Goal: Find contact information: Find contact information

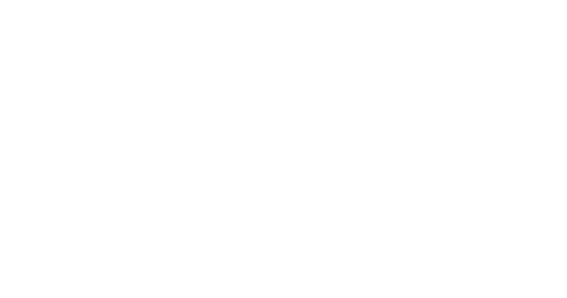
select select "Song"
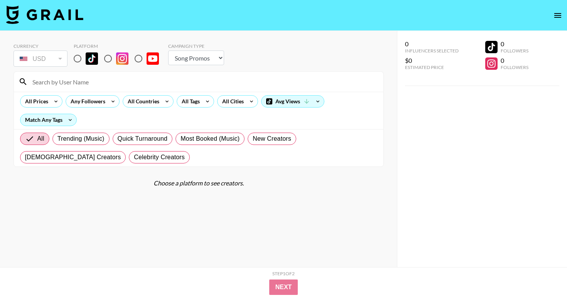
click at [74, 81] on input at bounding box center [203, 82] width 351 height 12
paste input "@.sophiaquintero"
click at [34, 83] on input "@.sophiaquintero" at bounding box center [203, 82] width 351 height 12
type input ".sophiaquintero"
click at [78, 56] on input "radio" at bounding box center [77, 59] width 16 height 16
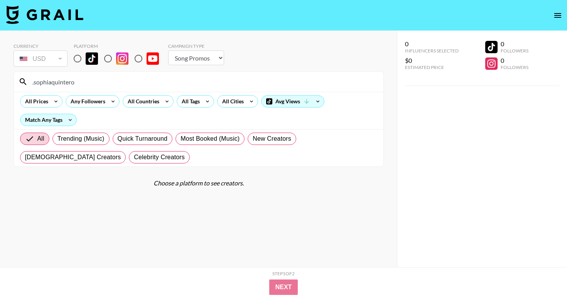
radio input "true"
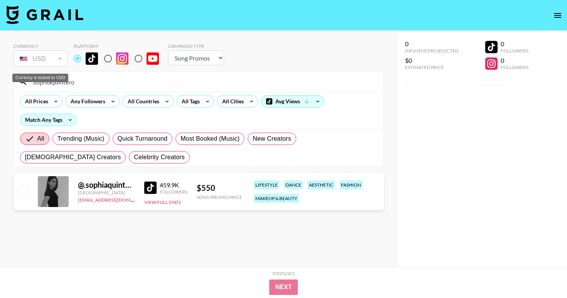
click at [60, 78] on div "Currency is locked to USD" at bounding box center [40, 78] width 56 height 8
click at [93, 84] on input ".sophiaquintero" at bounding box center [203, 82] width 351 height 12
paste input "breleighmichelle"
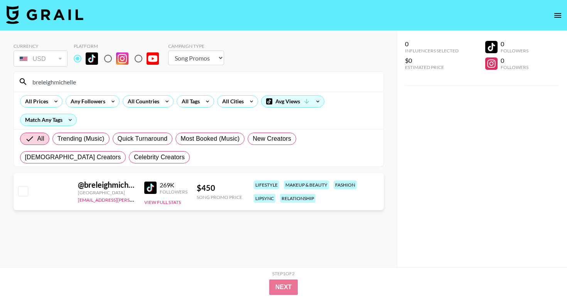
type input "breleighmichelle"
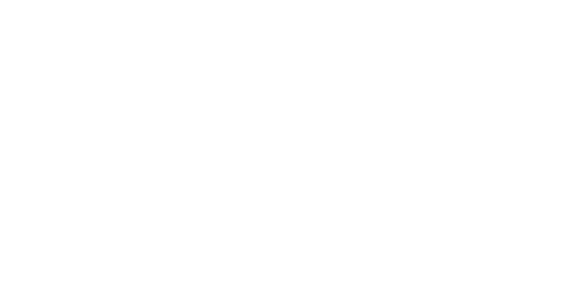
select select "Song"
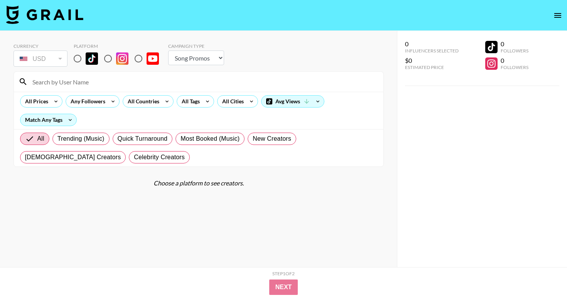
click at [82, 59] on input "radio" at bounding box center [77, 59] width 16 height 16
radio input "true"
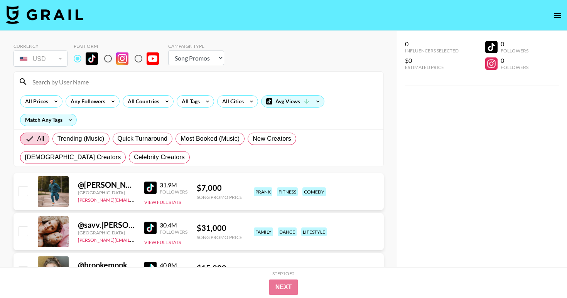
click at [77, 83] on input at bounding box center [203, 82] width 351 height 12
paste input "@.sophiaquintero"
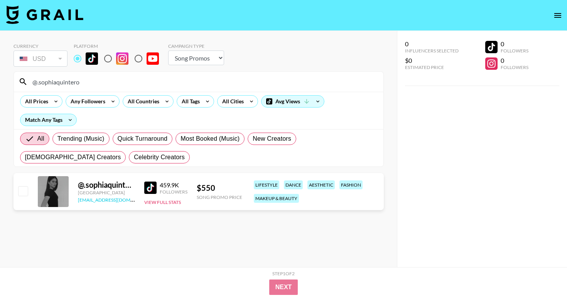
type input "@.sophiaquintero"
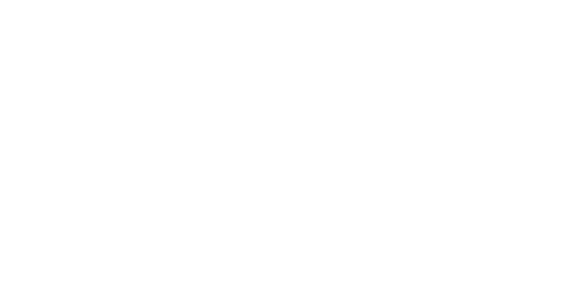
select select "Song"
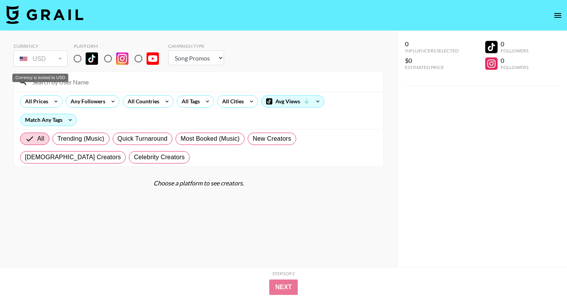
click at [51, 82] on div "Currency is locked to USD" at bounding box center [40, 78] width 56 height 8
click at [101, 81] on input at bounding box center [203, 82] width 351 height 12
paste input "livv.rylee"
type input "livv.rylee"
click at [75, 62] on input "radio" at bounding box center [77, 59] width 16 height 16
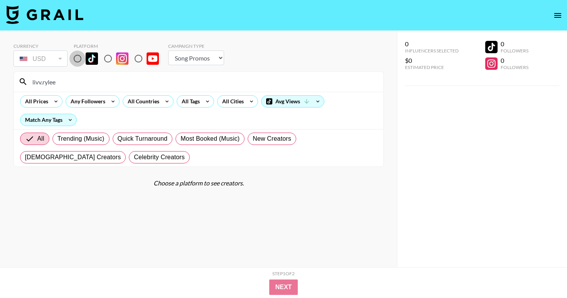
radio input "true"
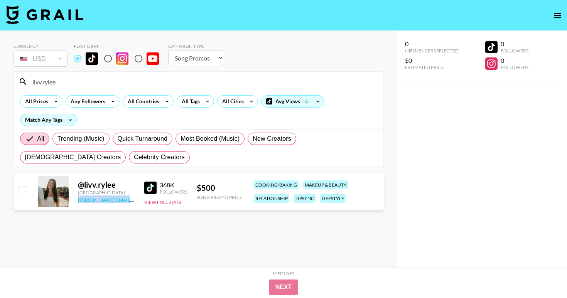
copy link "chris@grail-talent.com"
click at [91, 83] on input "livv.rylee" at bounding box center [203, 82] width 351 height 12
paste input "@rosaharberking"
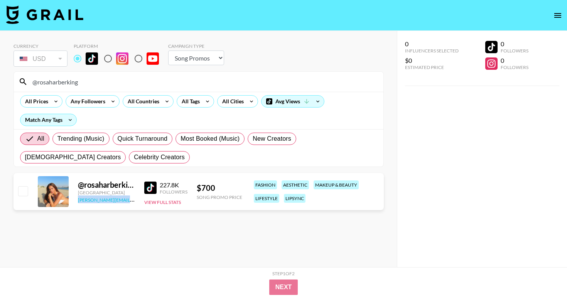
copy link "amanda.johnsson@grail-talent.com"
click at [88, 86] on input "@rosaharberking" at bounding box center [203, 82] width 351 height 12
paste input "miabkuykendall"
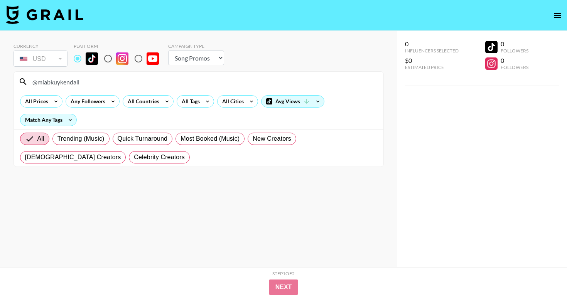
type input "@miabkuykendall"
